Goal: Task Accomplishment & Management: Manage account settings

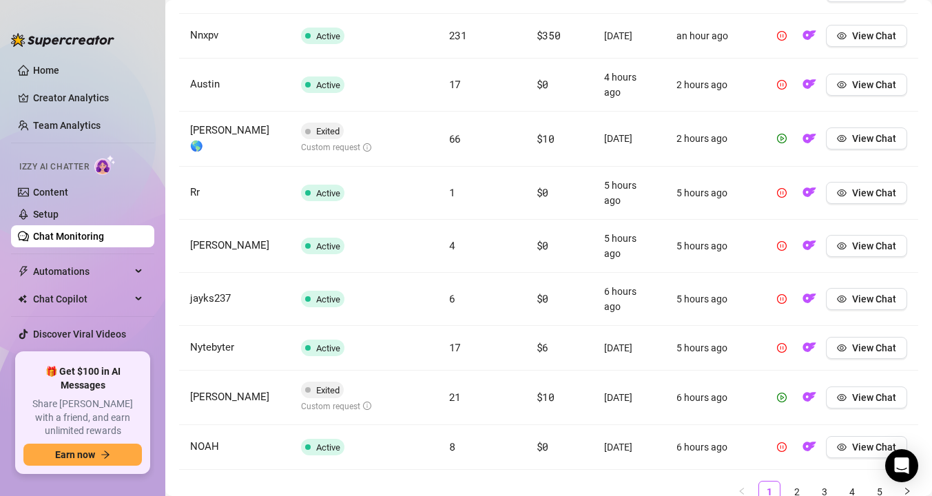
scroll to position [586, 0]
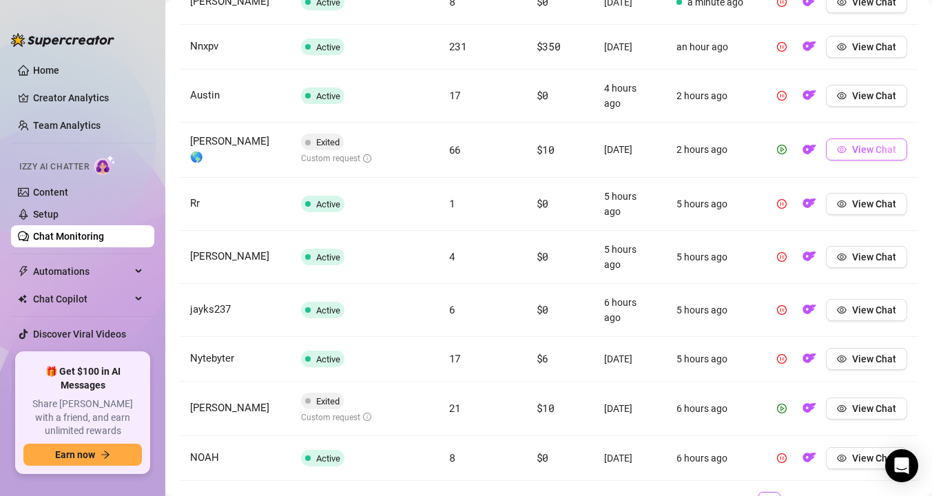
click at [842, 154] on span "button" at bounding box center [842, 149] width 10 height 11
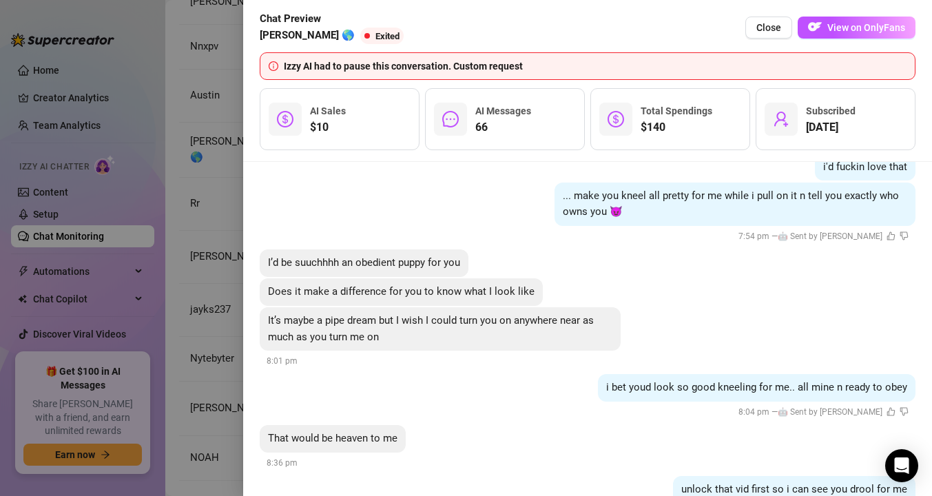
scroll to position [13805, 0]
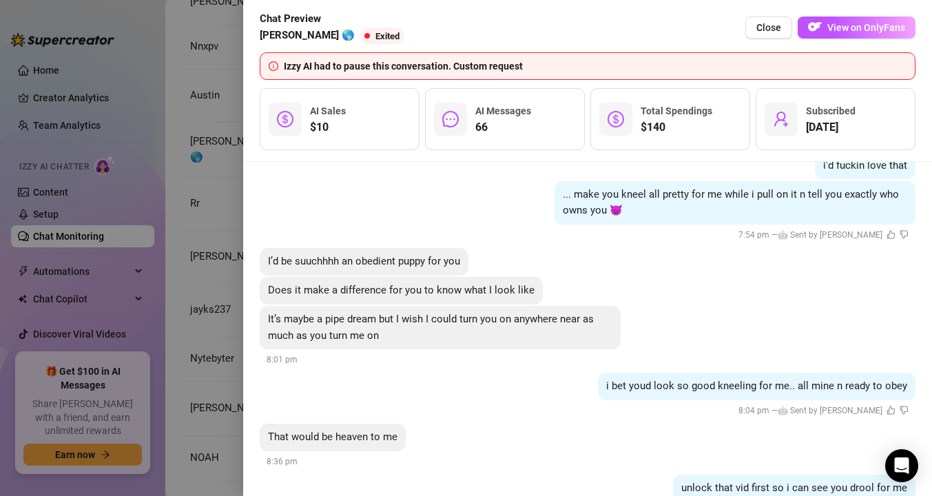
click at [670, 267] on div "I’d be suuchhhh an obedient puppy for you" at bounding box center [587, 262] width 655 height 28
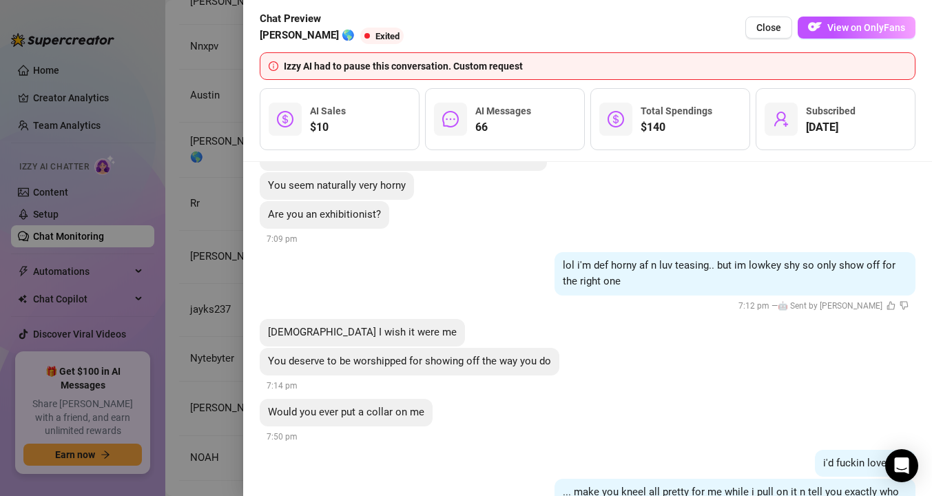
scroll to position [13888, 0]
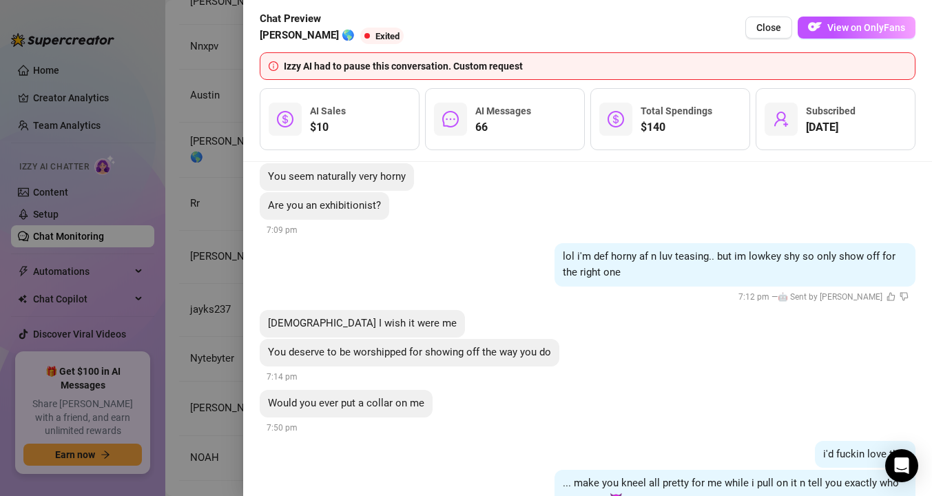
click at [233, 297] on div at bounding box center [466, 248] width 932 height 496
click at [216, 368] on div at bounding box center [466, 248] width 932 height 496
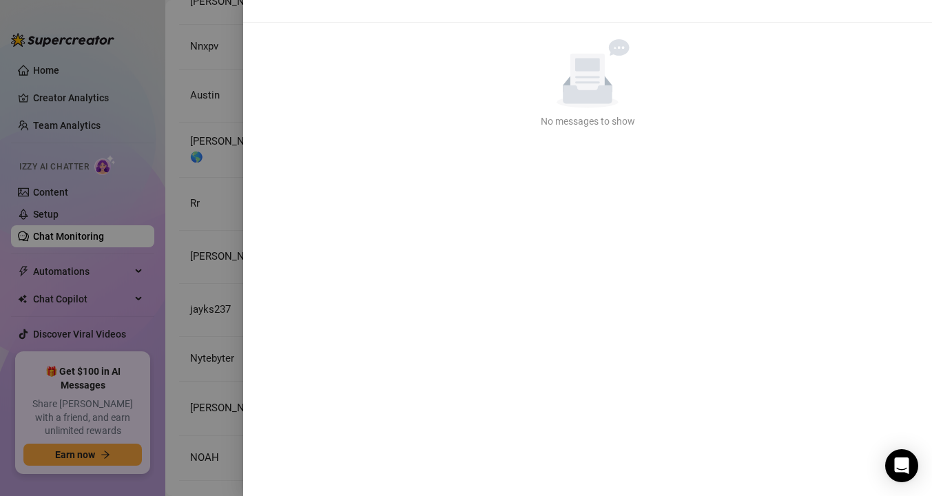
click at [770, 34] on div "No data No messages to show" at bounding box center [587, 259] width 689 height 473
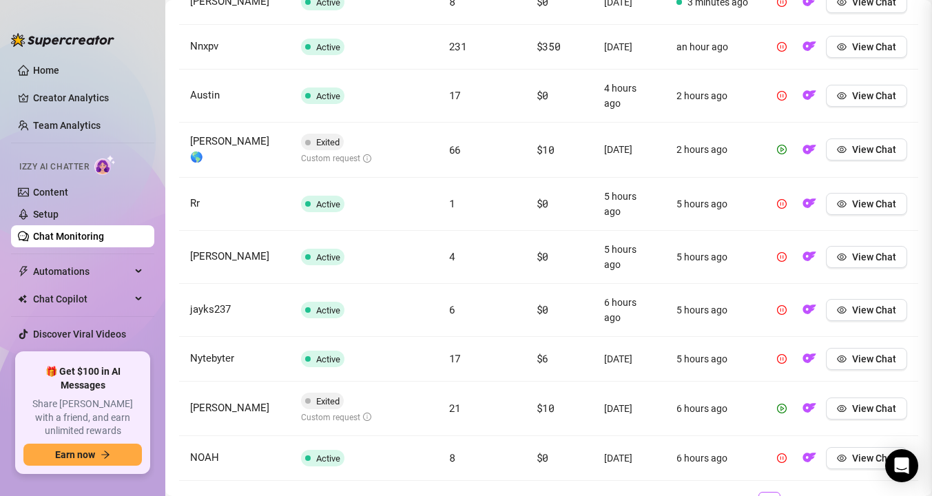
scroll to position [0, 0]
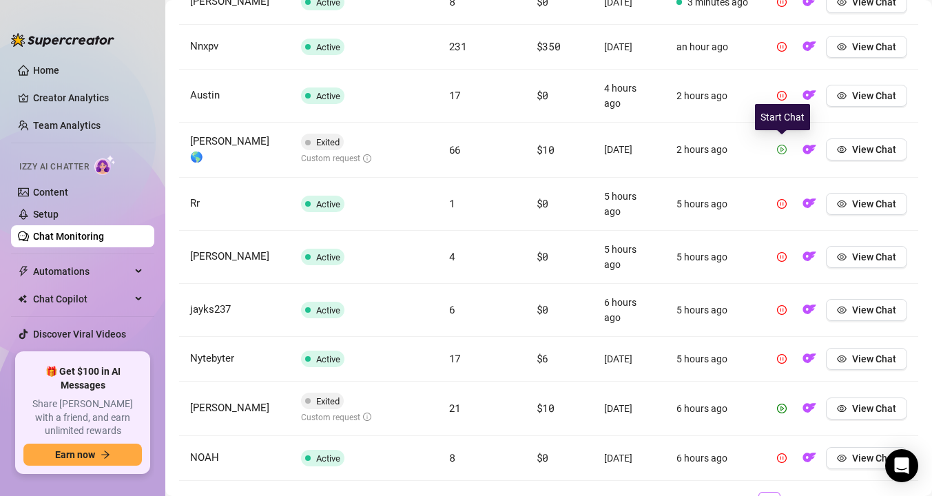
click at [786, 151] on icon "play-circle" at bounding box center [782, 150] width 10 height 10
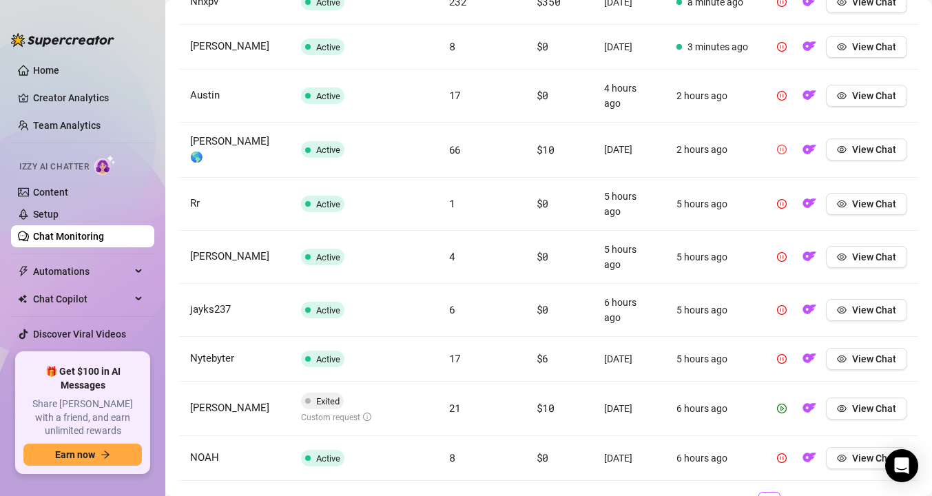
scroll to position [193, 0]
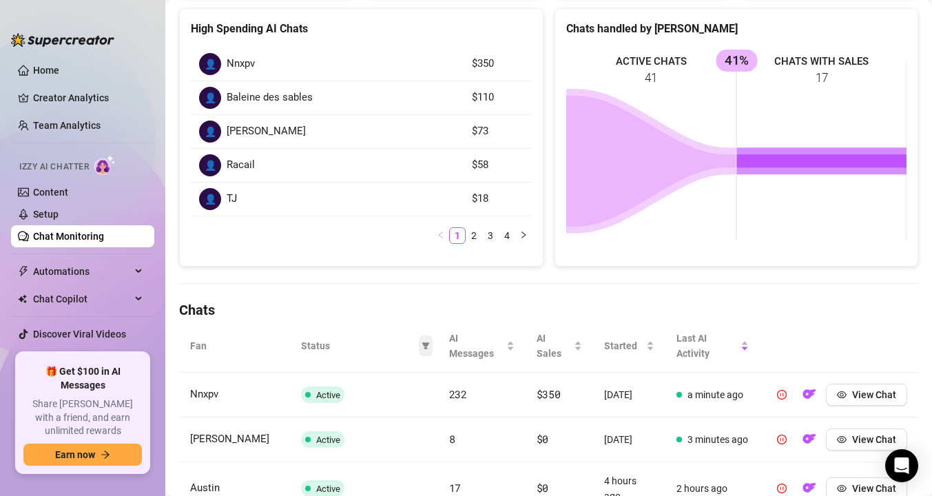
click at [430, 341] on span at bounding box center [426, 345] width 14 height 21
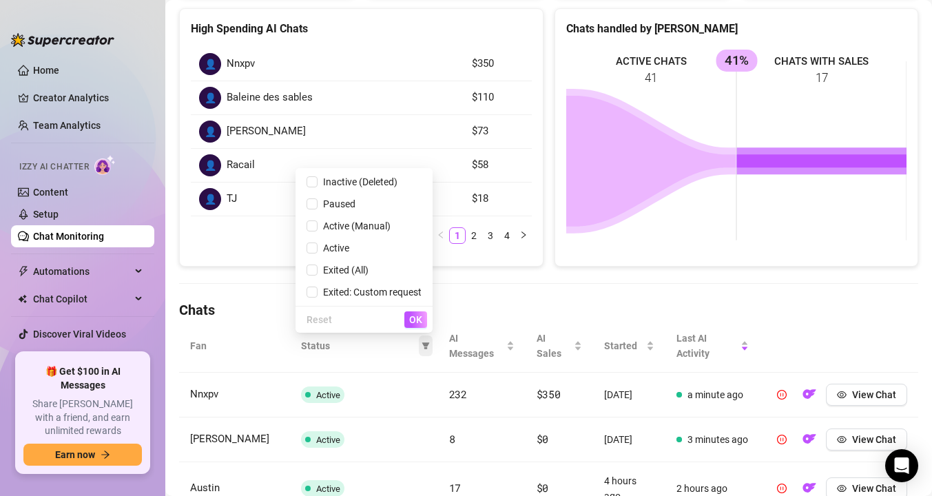
click at [423, 344] on icon "filter" at bounding box center [425, 345] width 8 height 7
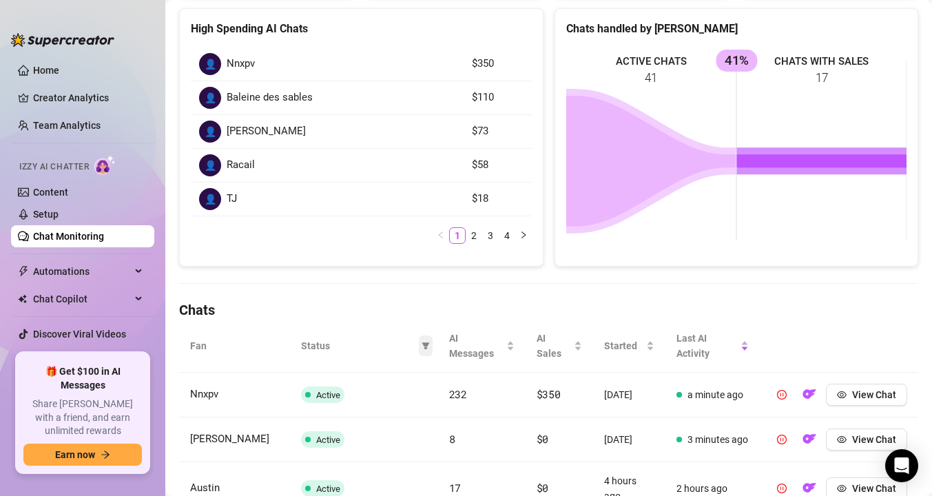
scroll to position [646, 0]
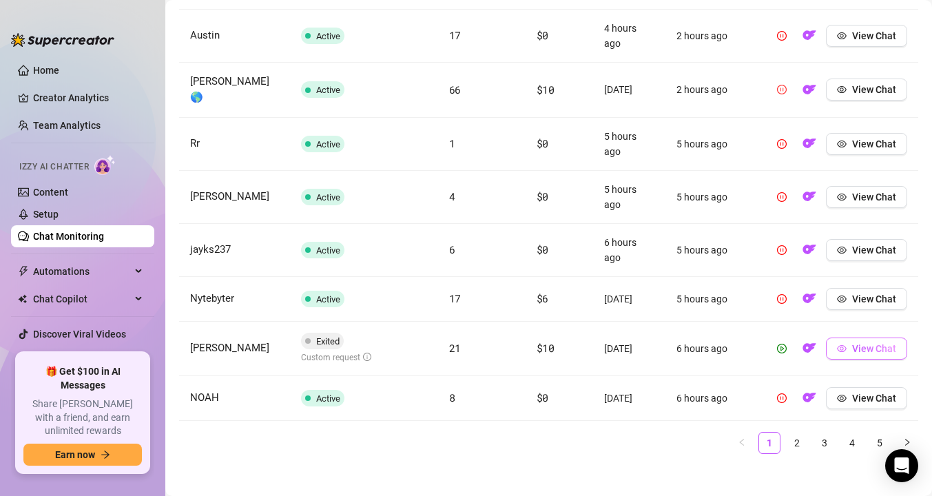
click at [883, 337] on button "View Chat" at bounding box center [866, 348] width 81 height 22
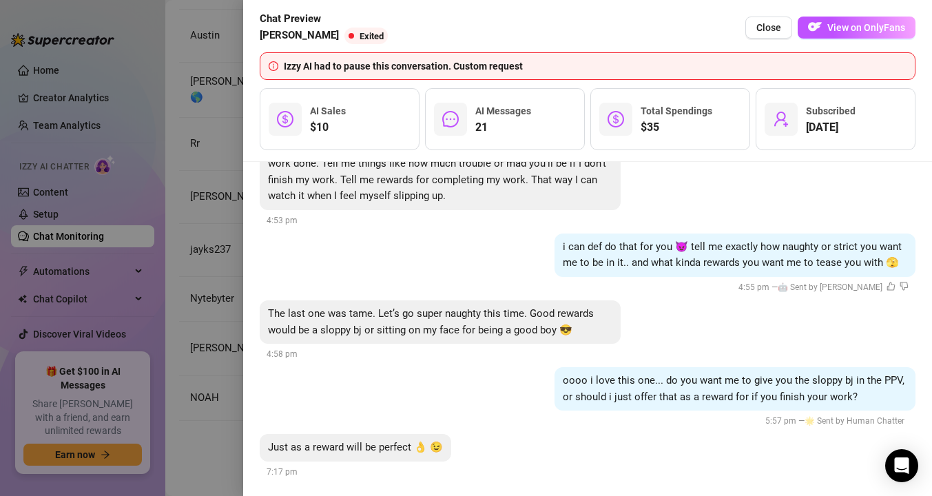
scroll to position [2829, 0]
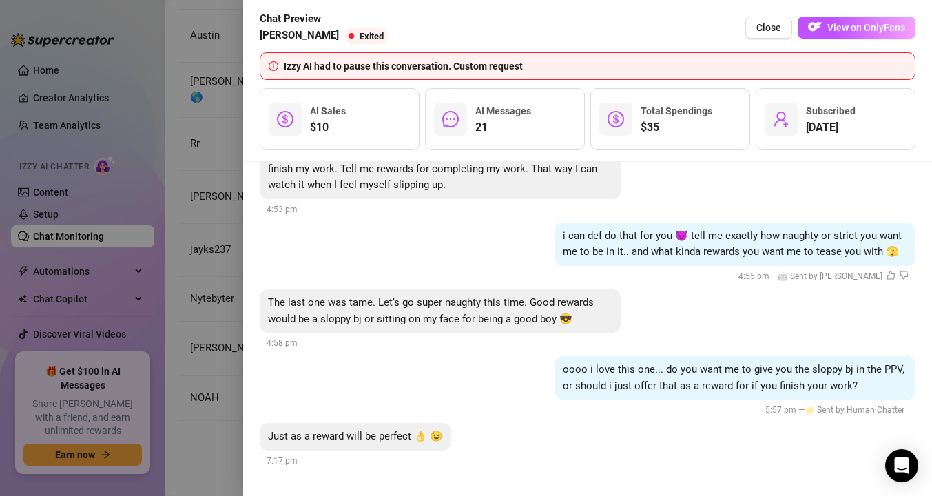
click at [211, 310] on div at bounding box center [466, 248] width 932 height 496
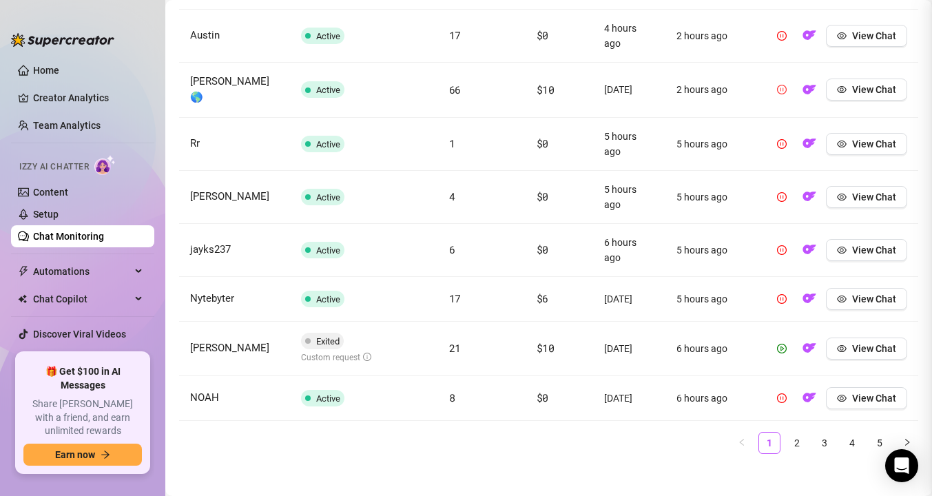
scroll to position [0, 0]
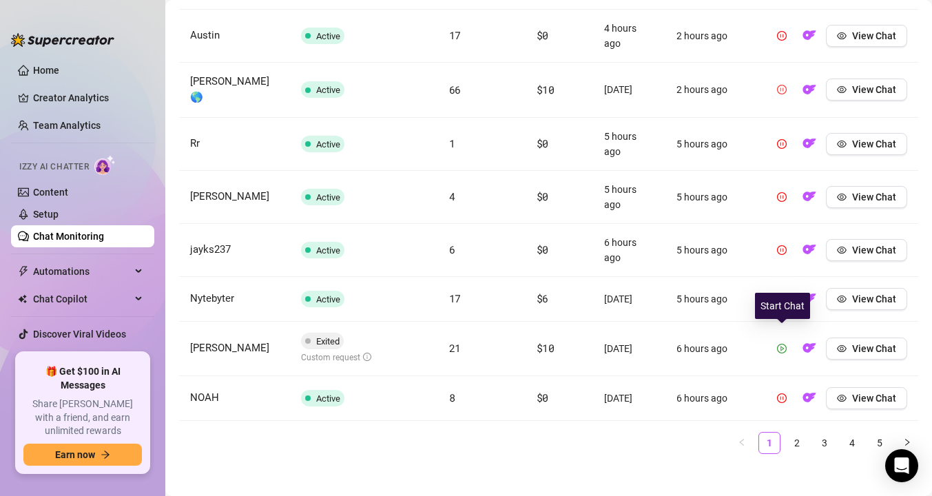
click at [786, 337] on button "button" at bounding box center [781, 348] width 22 height 22
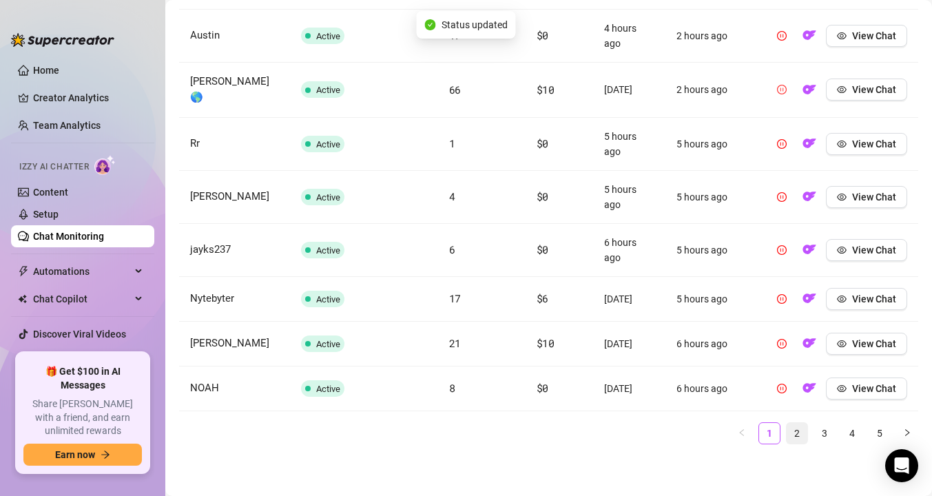
scroll to position [636, 0]
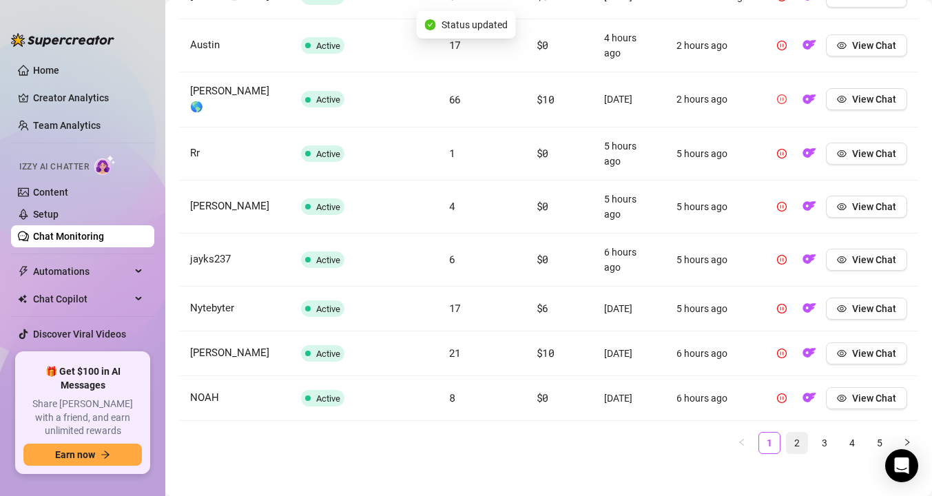
click at [795, 432] on link "2" at bounding box center [796, 442] width 21 height 21
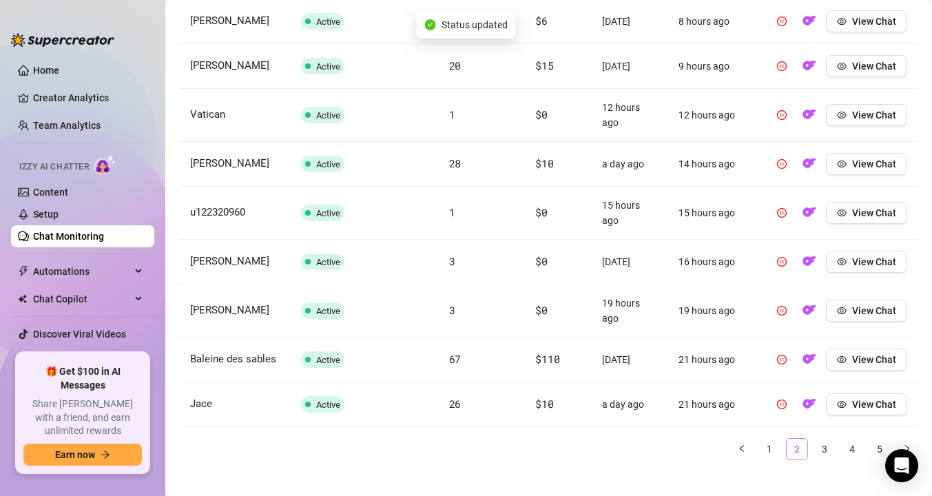
scroll to position [628, 0]
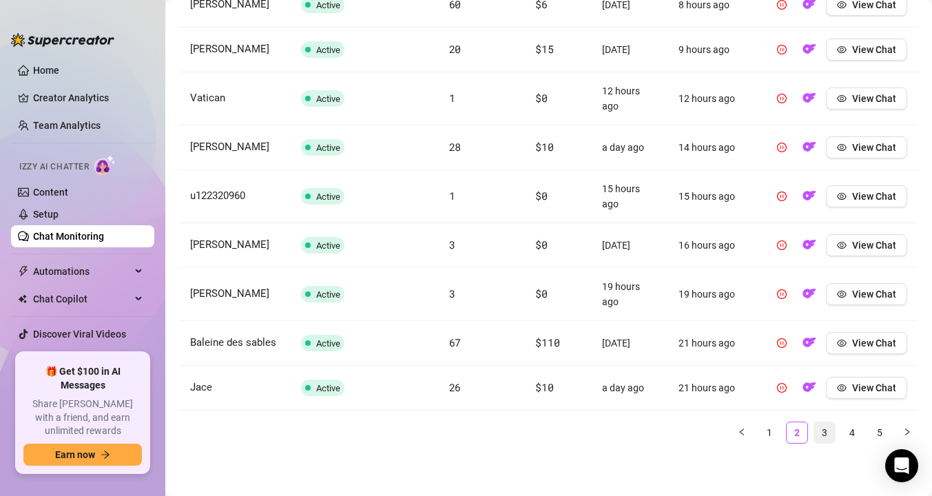
click at [828, 428] on link "3" at bounding box center [824, 432] width 21 height 21
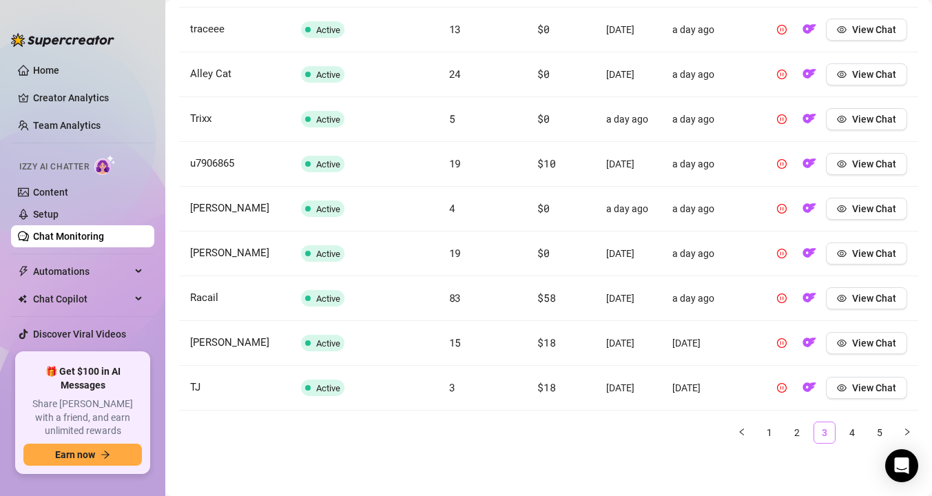
scroll to position [646, 0]
click at [854, 443] on link "4" at bounding box center [851, 432] width 21 height 21
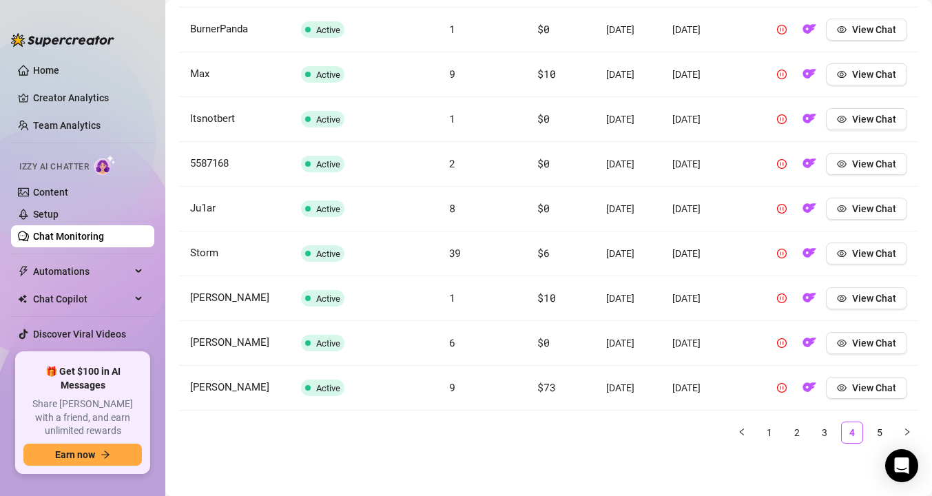
scroll to position [687, 0]
click at [879, 429] on link "5" at bounding box center [879, 432] width 21 height 21
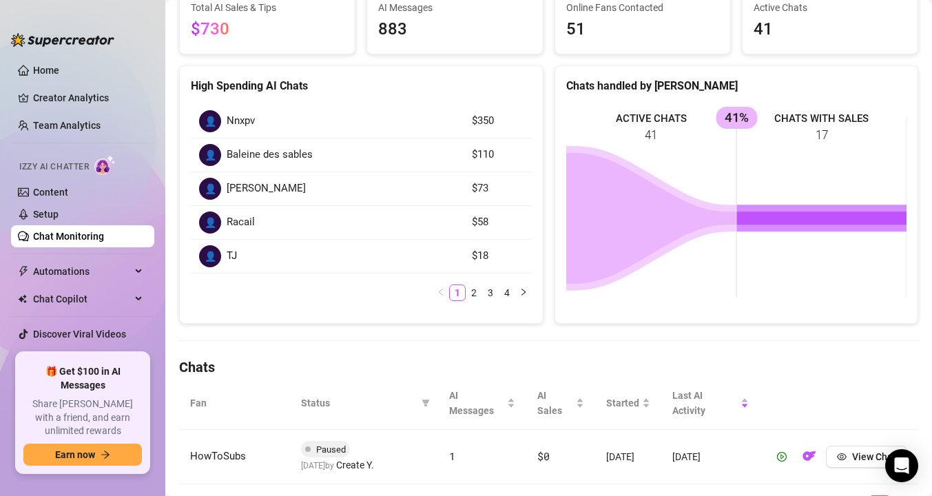
scroll to position [131, 0]
